Goal: Information Seeking & Learning: Learn about a topic

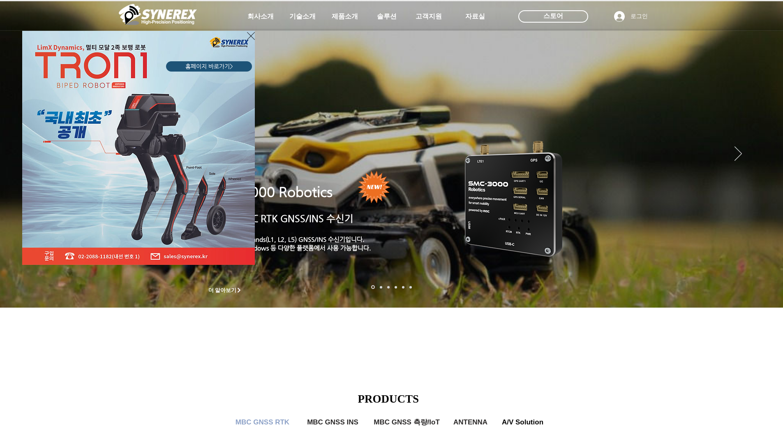
click at [348, 18] on div "LimX Dinamics" at bounding box center [391, 219] width 783 height 438
click at [348, 14] on div "LimX Dinamics" at bounding box center [391, 219] width 783 height 438
click at [339, 11] on div "LimX Dinamics" at bounding box center [391, 219] width 783 height 438
click at [326, 108] on div "LimX Dinamics" at bounding box center [391, 219] width 783 height 438
click at [354, 18] on div "LimX Dinamics" at bounding box center [391, 219] width 783 height 438
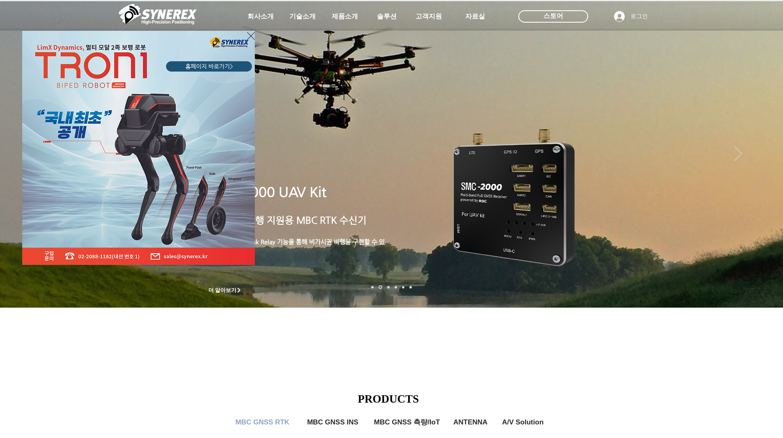
drag, startPoint x: 249, startPoint y: 37, endPoint x: 253, endPoint y: 35, distance: 5.0
click at [249, 37] on icon "사이트로 돌아가기" at bounding box center [251, 36] width 8 height 10
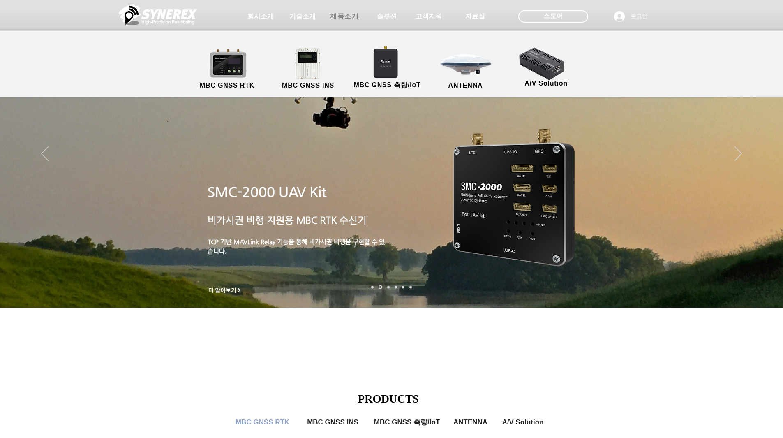
click at [356, 15] on span "제품소개" at bounding box center [344, 16] width 29 height 9
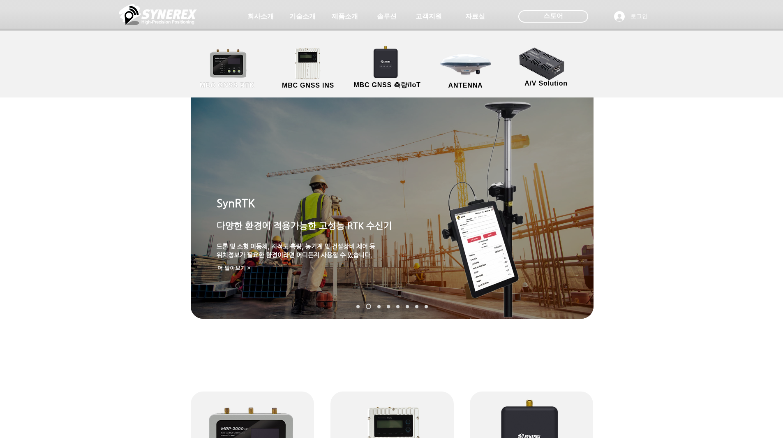
click at [228, 76] on link "MBC GNSS RTK" at bounding box center [227, 68] width 74 height 43
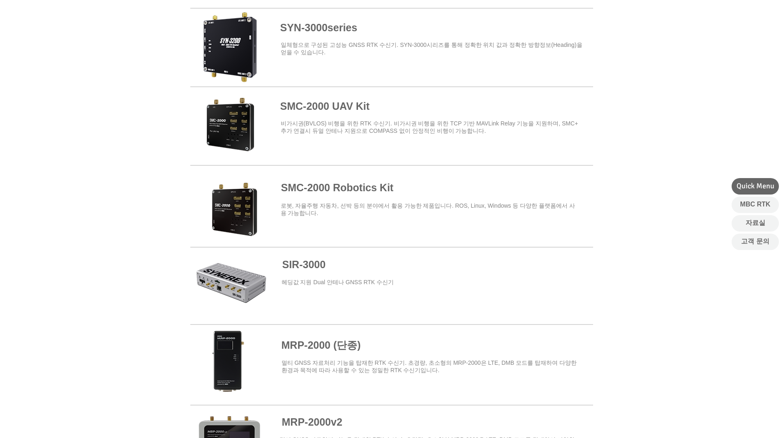
scroll to position [329, 0]
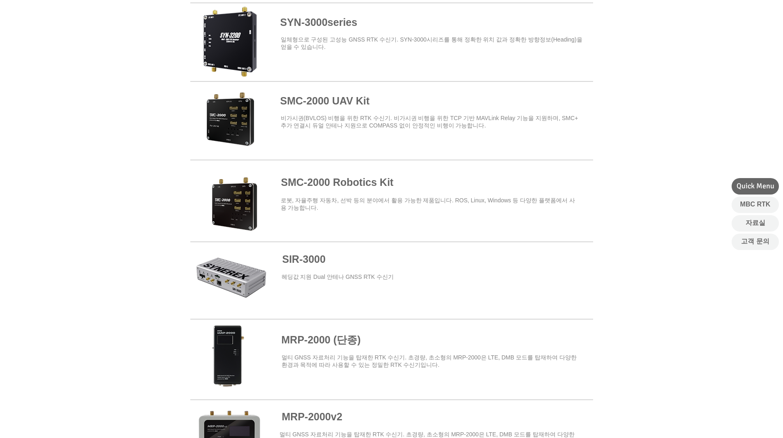
click at [338, 184] on span at bounding box center [391, 197] width 403 height 72
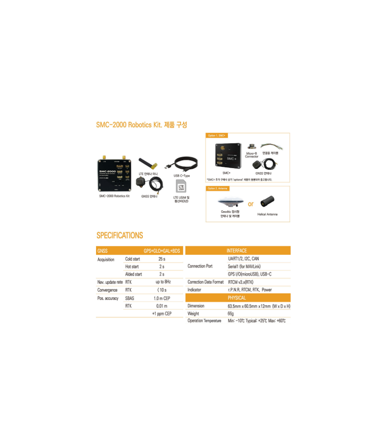
scroll to position [4108, 0]
